Goal: Task Accomplishment & Management: Manage account settings

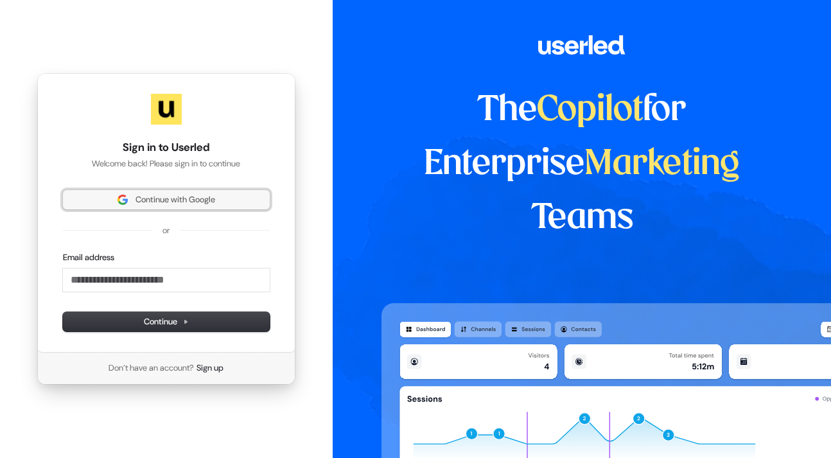
click at [190, 195] on span "Continue with Google" at bounding box center [176, 200] width 80 height 12
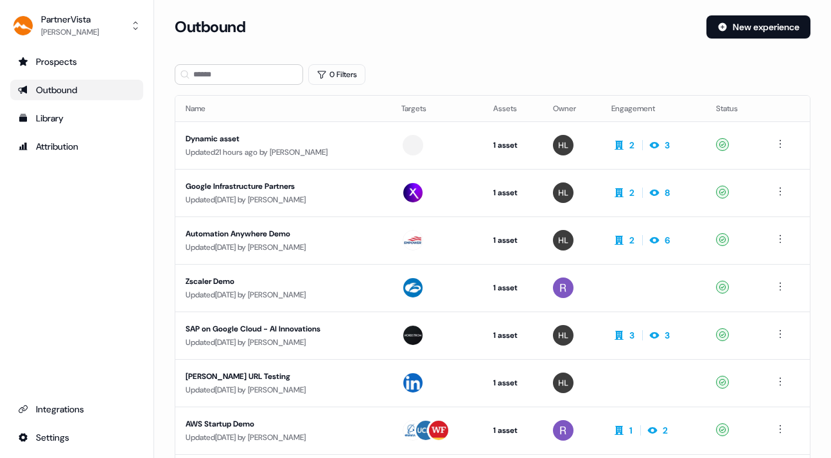
click at [44, 86] on div "Outbound" at bounding box center [77, 90] width 118 height 13
click at [44, 115] on div "Library" at bounding box center [77, 118] width 118 height 13
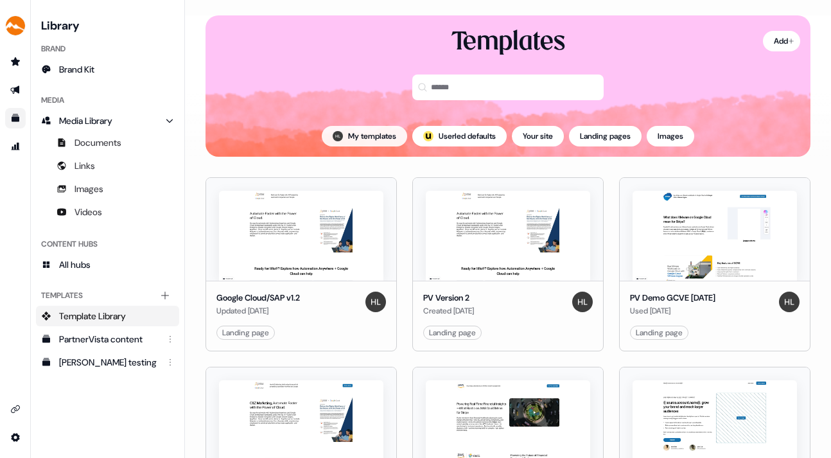
click at [355, 134] on button "My templates" at bounding box center [364, 136] width 85 height 21
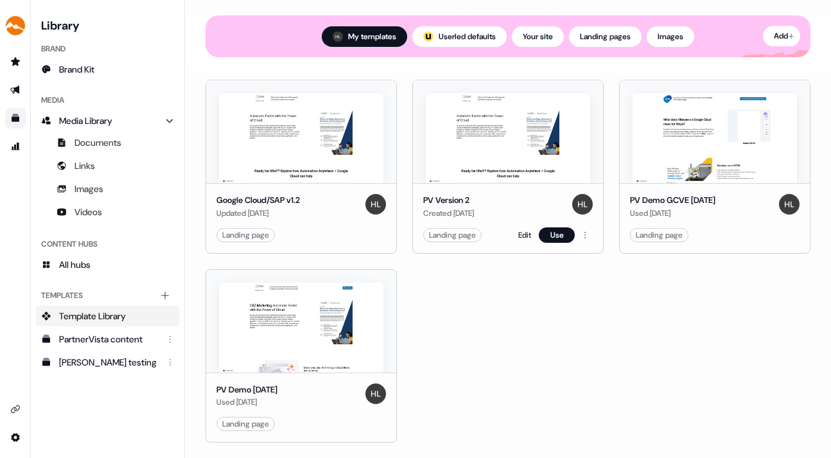
scroll to position [137, 0]
click at [527, 141] on img at bounding box center [508, 138] width 164 height 90
click at [583, 231] on html "For the best experience switch devices to a bigger screen. Go to Userled.io Lib…" at bounding box center [415, 229] width 831 height 458
click at [527, 305] on html "For the best experience switch devices to a bigger screen. Go to Userled.io Lib…" at bounding box center [415, 229] width 831 height 458
click at [522, 229] on link "Edit" at bounding box center [524, 235] width 13 height 13
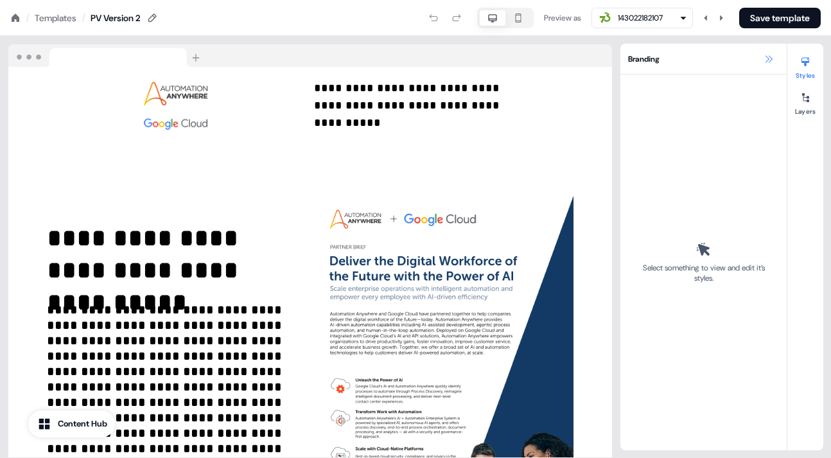
click at [770, 58] on icon at bounding box center [769, 59] width 10 height 10
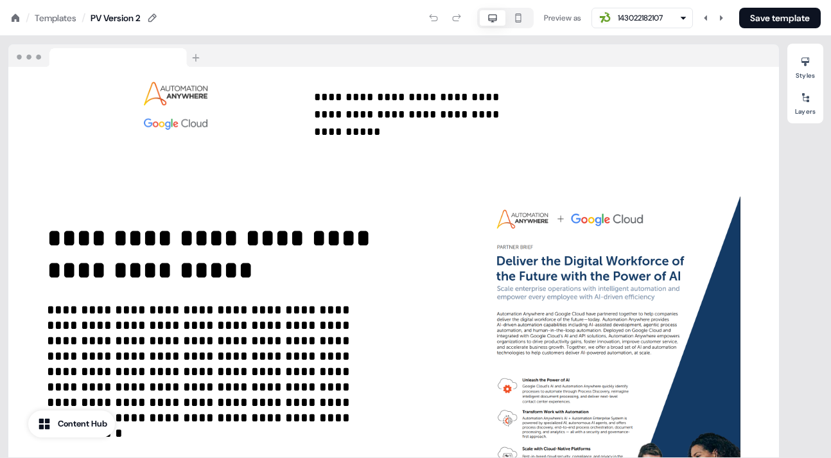
click at [53, 15] on div "Templates" at bounding box center [56, 18] width 42 height 13
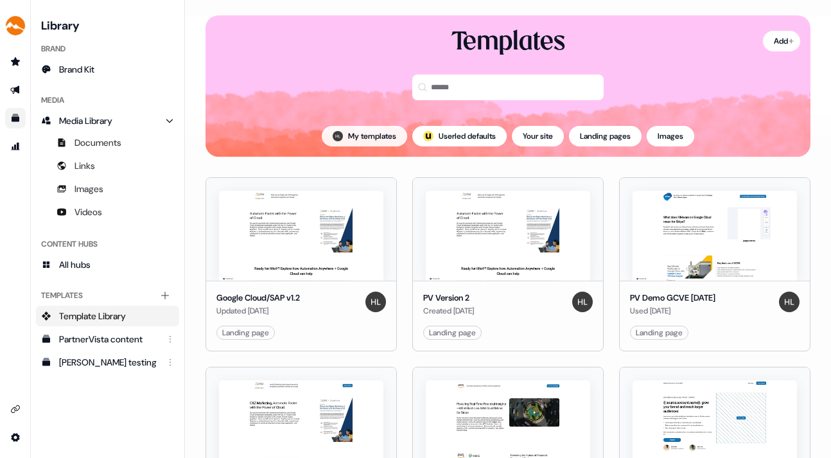
click at [347, 130] on button "My templates" at bounding box center [364, 136] width 85 height 21
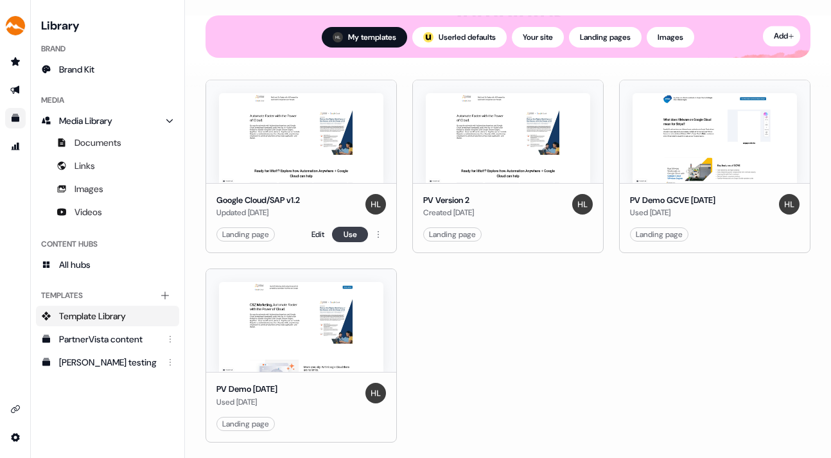
scroll to position [137, 0]
click at [303, 309] on img at bounding box center [301, 328] width 164 height 90
click at [316, 418] on link "Edit" at bounding box center [318, 424] width 13 height 13
click at [314, 418] on link "Edit" at bounding box center [318, 424] width 13 height 13
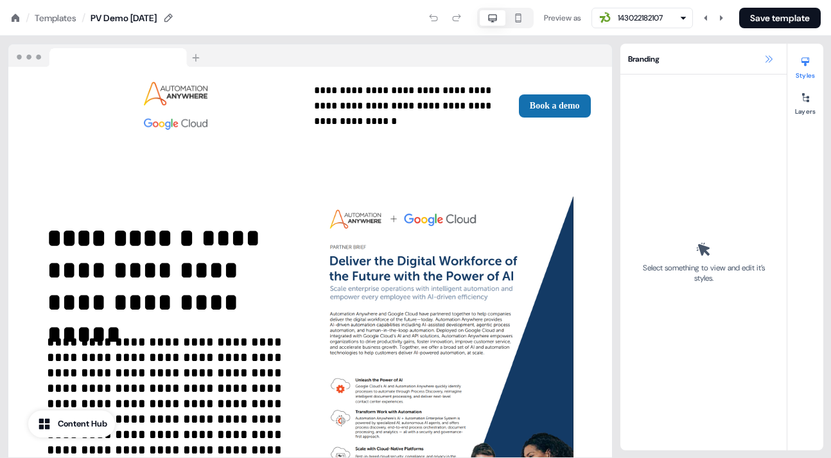
click at [768, 58] on icon at bounding box center [769, 58] width 7 height 7
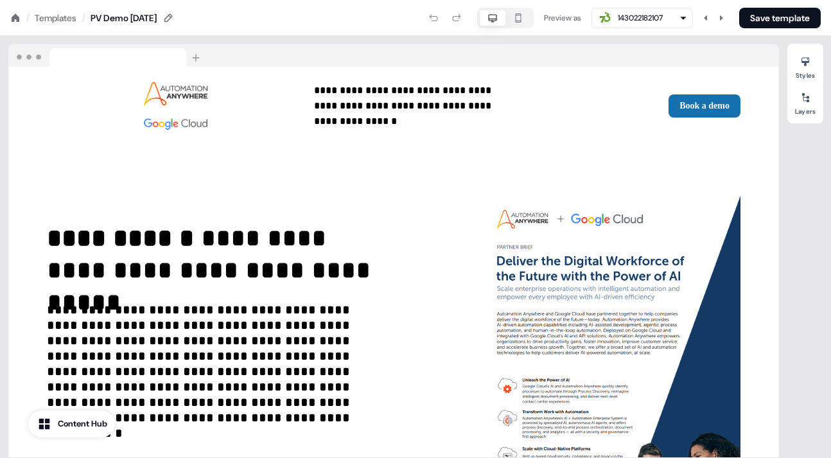
click at [56, 15] on div "Templates" at bounding box center [56, 18] width 42 height 13
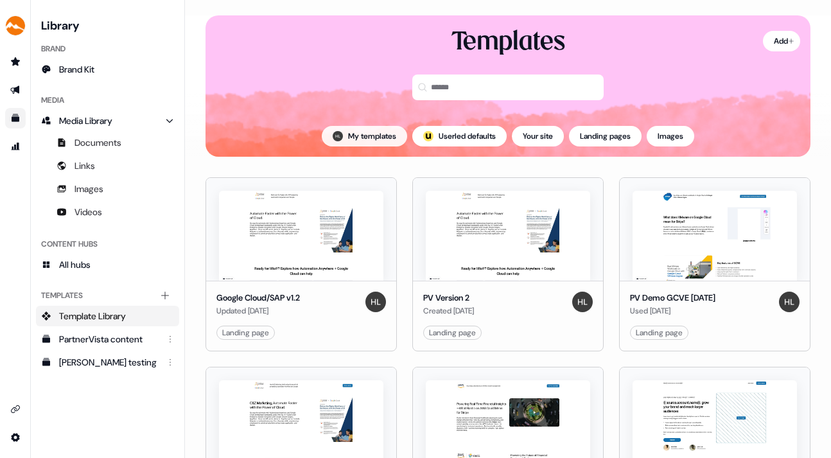
click at [362, 133] on button "My templates" at bounding box center [364, 136] width 85 height 21
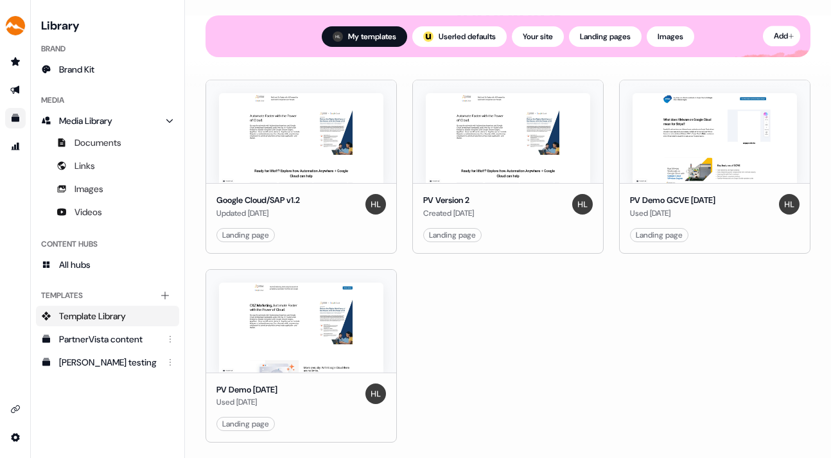
scroll to position [137, 0]
click at [376, 419] on html "For the best experience switch devices to a bigger screen. Go to Userled.io Lib…" at bounding box center [415, 229] width 831 height 458
click at [391, 393] on span "Delete" at bounding box center [387, 396] width 22 height 10
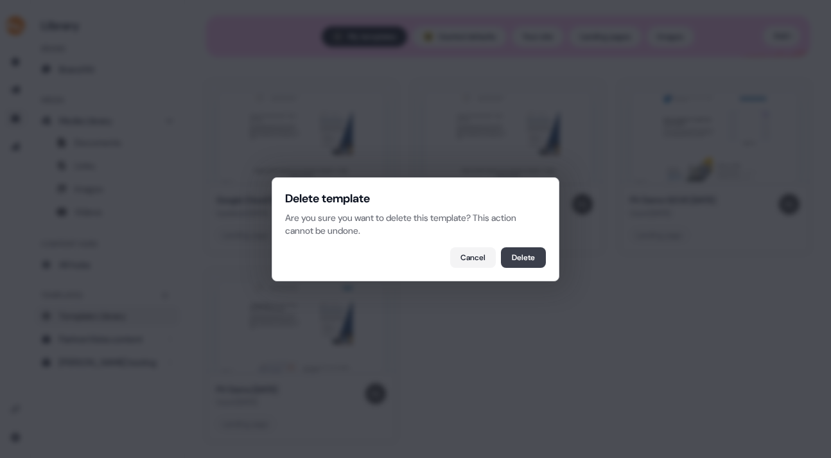
click at [521, 255] on button "Delete" at bounding box center [523, 257] width 45 height 21
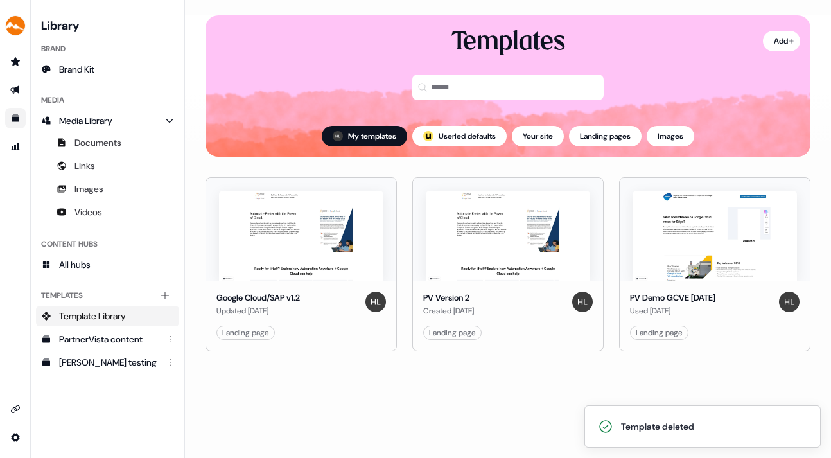
scroll to position [0, 0]
click at [315, 331] on link "Edit" at bounding box center [318, 332] width 13 height 13
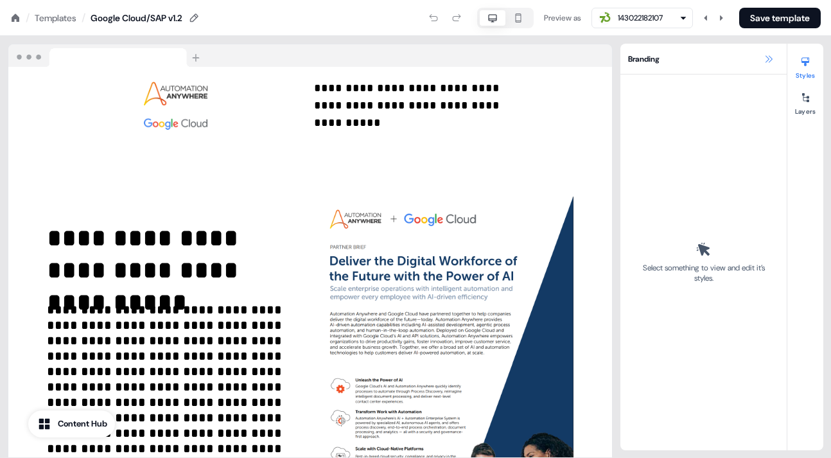
click at [765, 58] on icon at bounding box center [769, 59] width 10 height 10
